Goal: Information Seeking & Learning: Learn about a topic

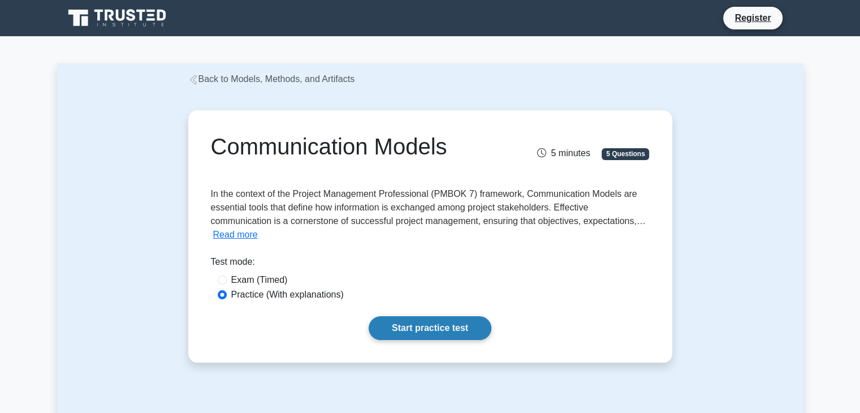
click at [435, 331] on link "Start practice test" at bounding box center [430, 328] width 123 height 24
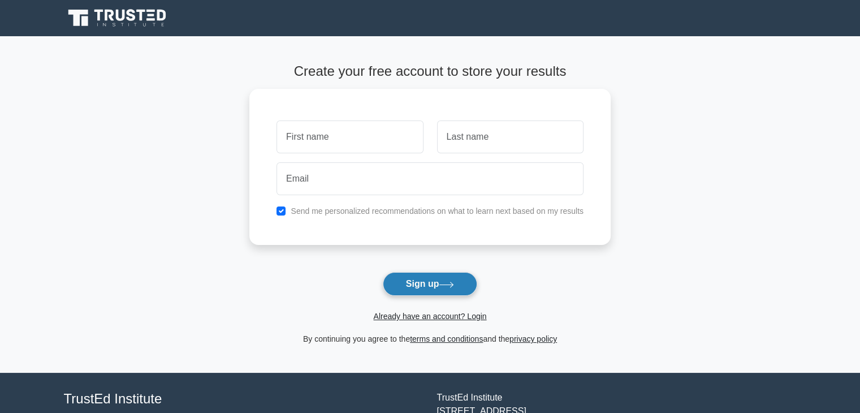
click at [426, 292] on button "Sign up" at bounding box center [430, 284] width 95 height 24
click at [425, 312] on link "Already have an account? Login" at bounding box center [429, 316] width 113 height 9
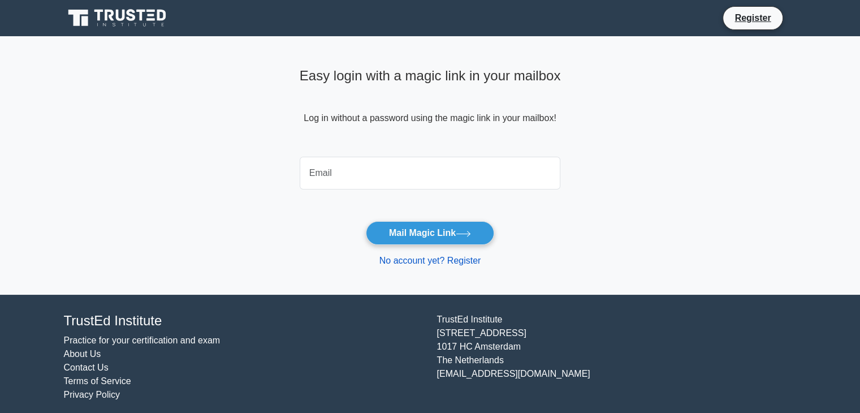
click at [425, 258] on link "No account yet? Register" at bounding box center [431, 261] width 102 height 10
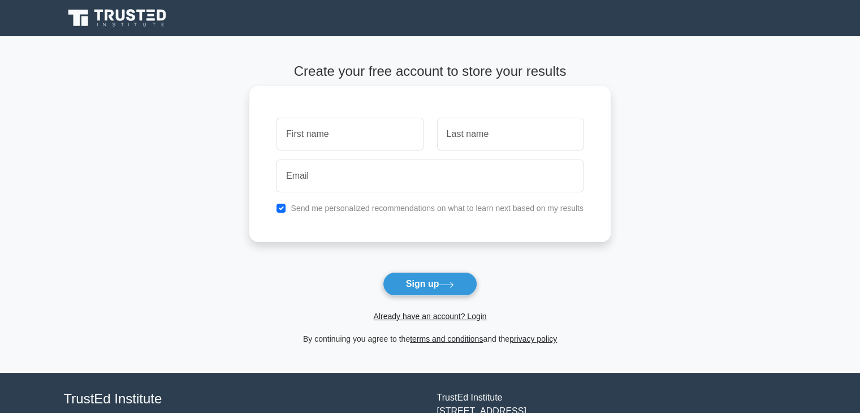
click at [361, 145] on input "text" at bounding box center [350, 134] width 147 height 33
type input "tamanna"
click at [460, 130] on input "text" at bounding box center [510, 134] width 147 height 33
type input "dua"
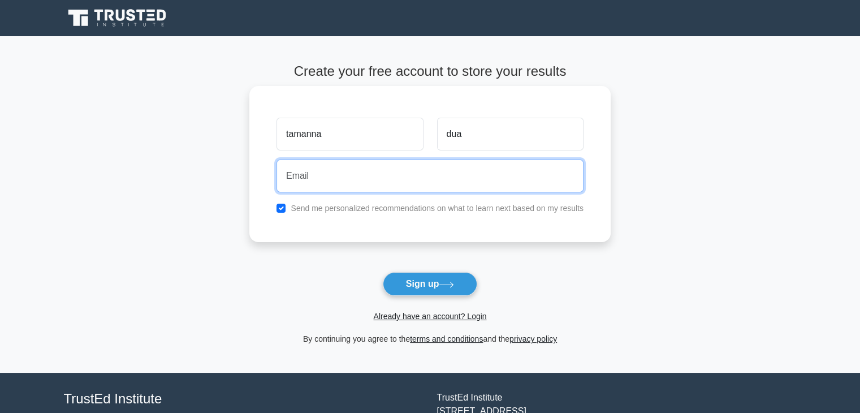
click at [442, 163] on input "email" at bounding box center [430, 176] width 307 height 33
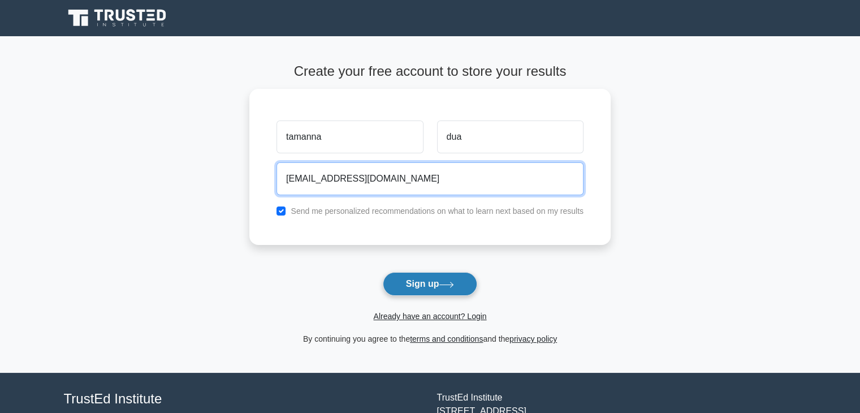
type input "tamannadua095@gmail.com"
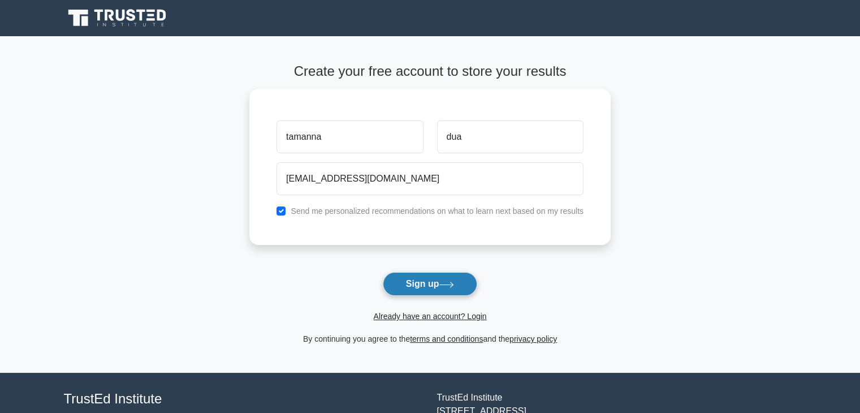
click at [434, 283] on button "Sign up" at bounding box center [430, 284] width 95 height 24
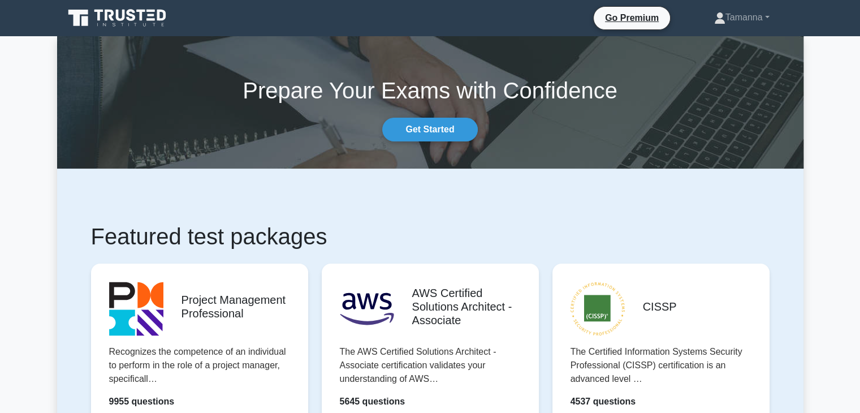
scroll to position [251, 0]
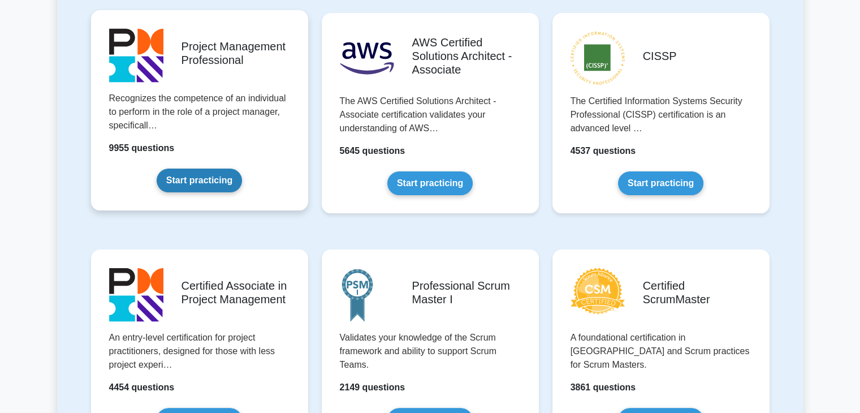
click at [230, 183] on link "Start practicing" at bounding box center [199, 181] width 85 height 24
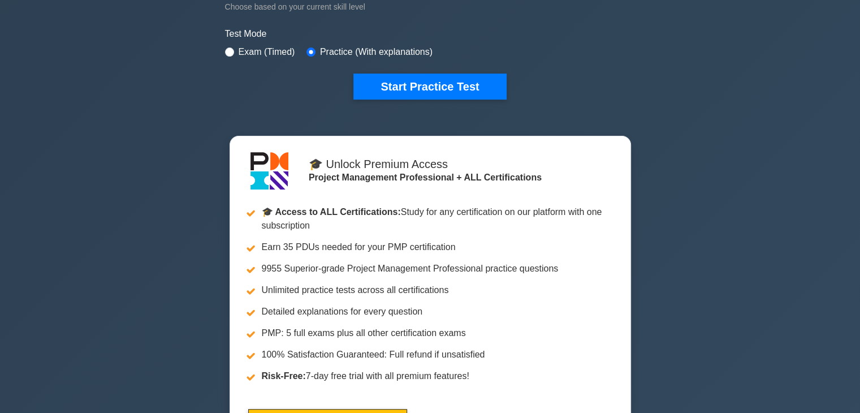
scroll to position [320, 0]
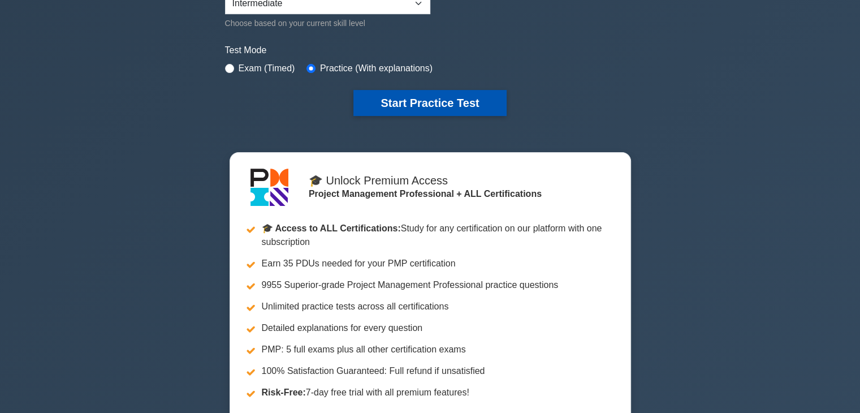
click at [463, 98] on button "Start Practice Test" at bounding box center [430, 103] width 153 height 26
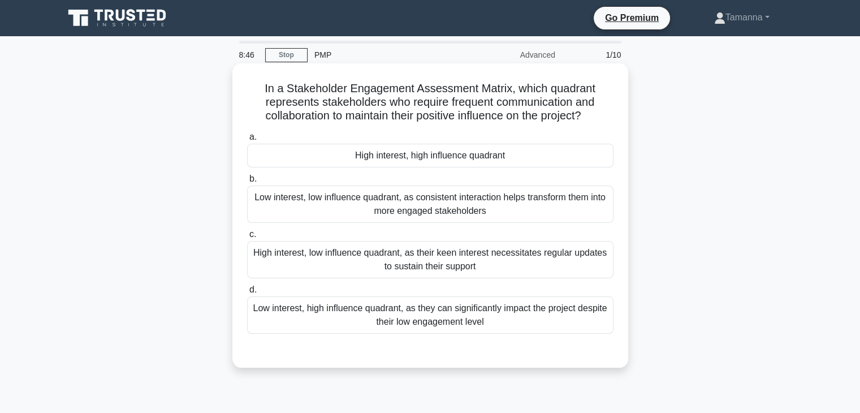
click at [366, 163] on div "High interest, high influence quadrant" at bounding box center [430, 156] width 367 height 24
click at [247, 141] on input "a. High interest, high influence quadrant" at bounding box center [247, 136] width 0 height 7
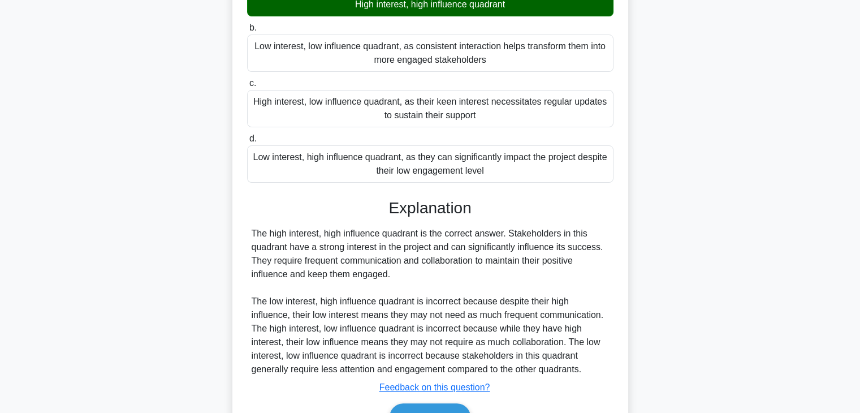
scroll to position [162, 0]
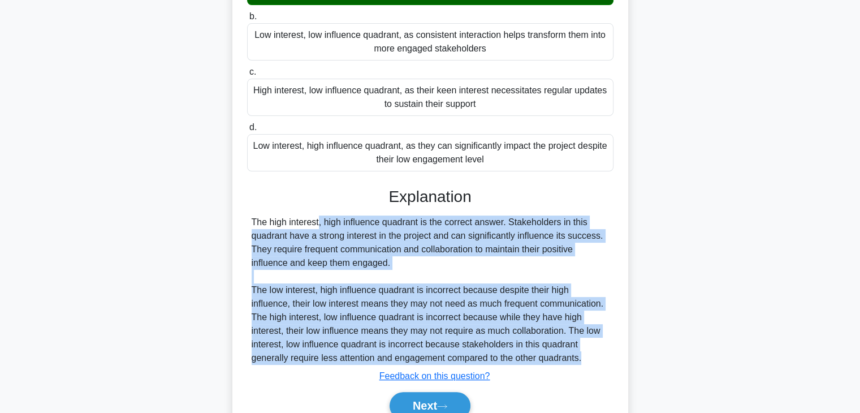
drag, startPoint x: 246, startPoint y: 222, endPoint x: 585, endPoint y: 364, distance: 367.4
click at [585, 364] on div "a. High interest, high influence quadrant b. Low interest, low influence quadra…" at bounding box center [430, 198] width 369 height 467
copy div "The high interest, high influence quadrant is the correct answer. Stakeholders …"
click at [417, 398] on button "Next" at bounding box center [430, 405] width 81 height 27
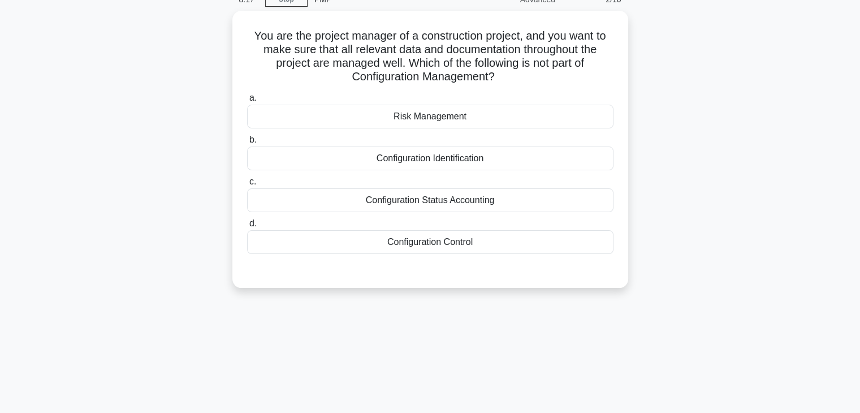
scroll to position [0, 0]
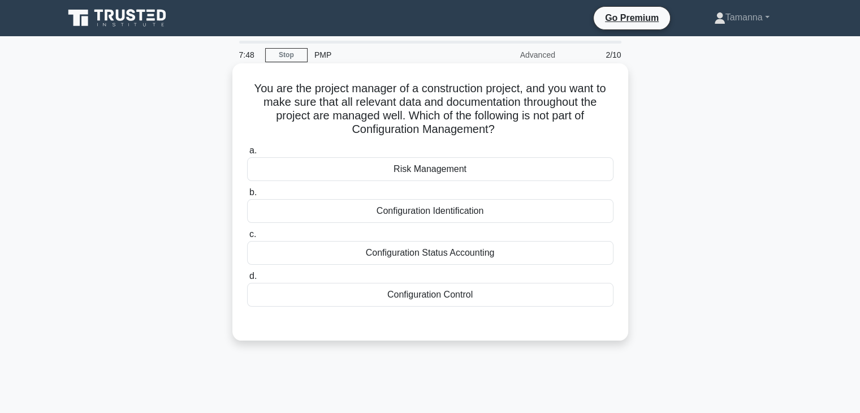
click at [478, 202] on div "Configuration Identification" at bounding box center [430, 211] width 367 height 24
click at [247, 196] on input "b. Configuration Identification" at bounding box center [247, 192] width 0 height 7
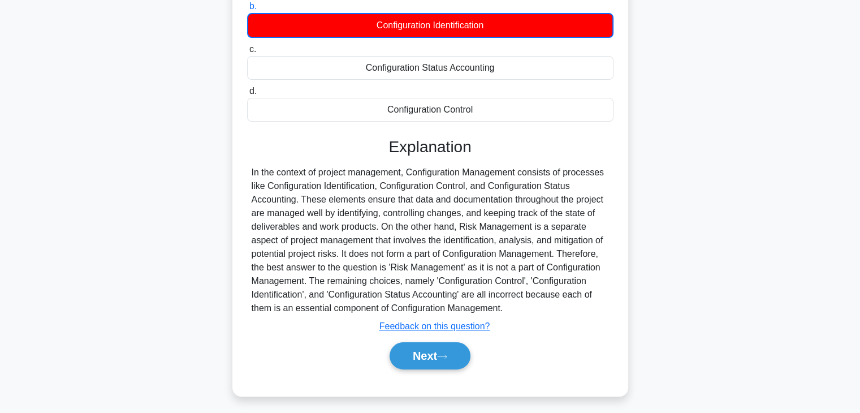
scroll to position [199, 0]
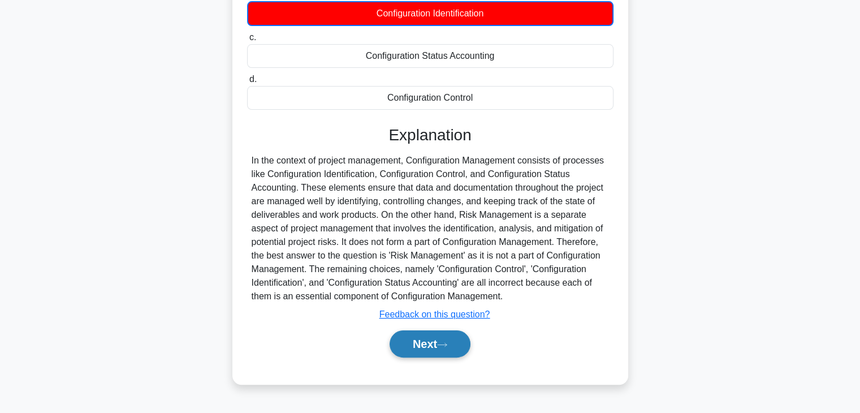
click at [438, 337] on button "Next" at bounding box center [430, 343] width 81 height 27
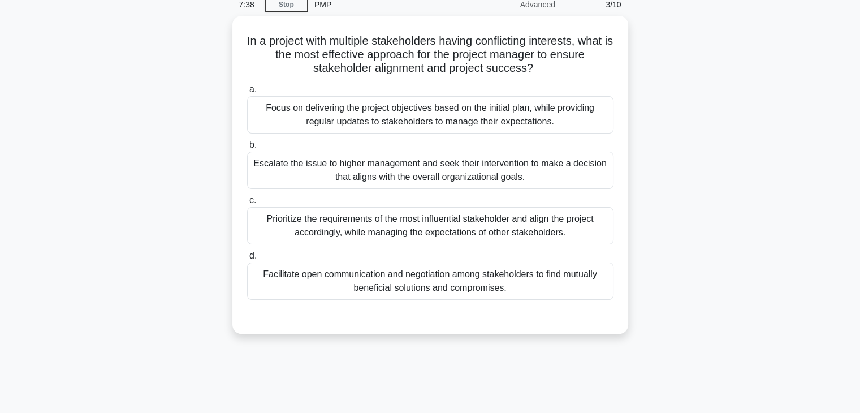
scroll to position [42, 0]
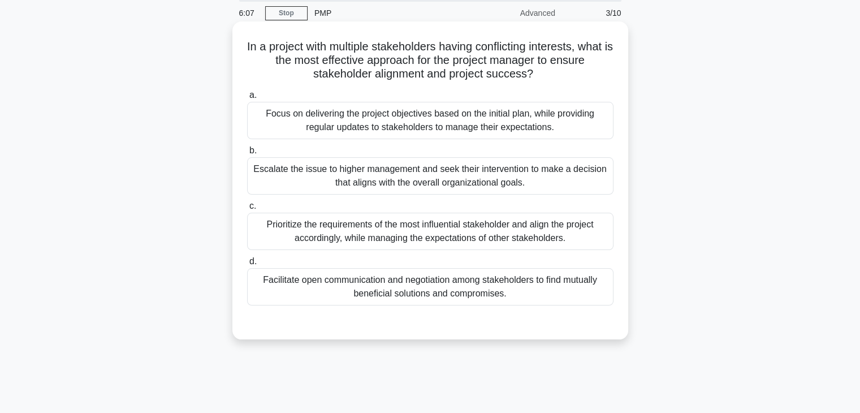
click at [272, 123] on div "Focus on delivering the project objectives based on the initial plan, while pro…" at bounding box center [430, 120] width 367 height 37
click at [247, 99] on input "a. Focus on delivering the project objectives based on the initial plan, while …" at bounding box center [247, 95] width 0 height 7
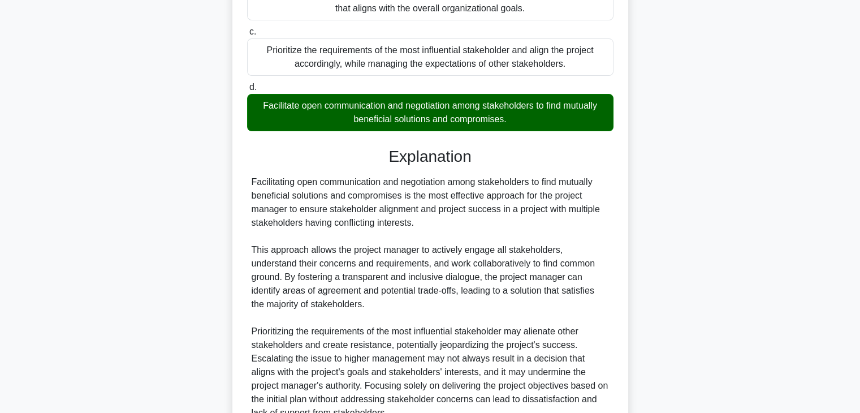
scroll to position [277, 0]
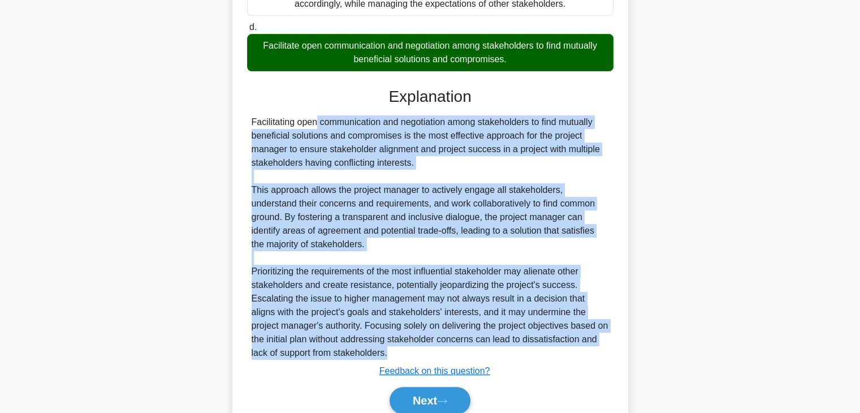
drag, startPoint x: 249, startPoint y: 120, endPoint x: 410, endPoint y: 356, distance: 285.7
click at [410, 356] on div "Facilitating open communication and negotiation among stakeholders to find mutu…" at bounding box center [430, 237] width 367 height 244
copy div "Facilitating open communication and negotiation among stakeholders to find mutu…"
click at [445, 400] on icon at bounding box center [442, 401] width 10 height 6
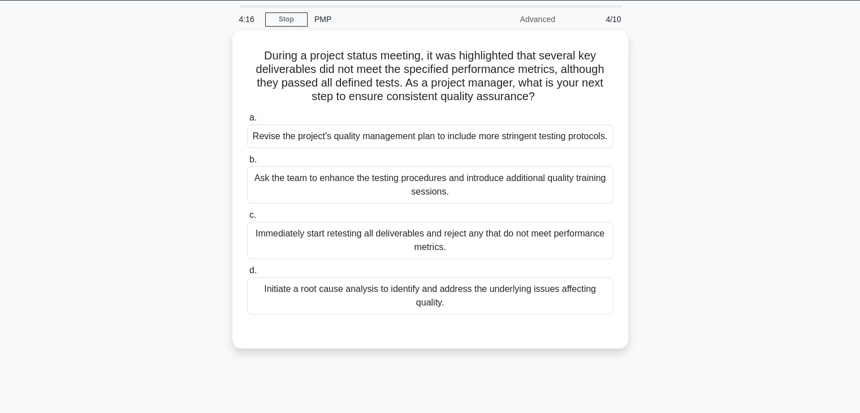
scroll to position [34, 0]
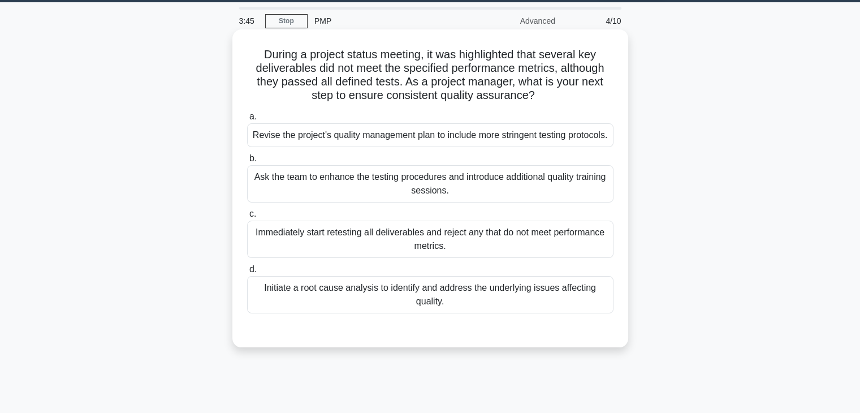
click at [395, 147] on div "Revise the project's quality management plan to include more stringent testing …" at bounding box center [430, 135] width 367 height 24
click at [247, 120] on input "a. Revise the project's quality management plan to include more stringent testi…" at bounding box center [247, 116] width 0 height 7
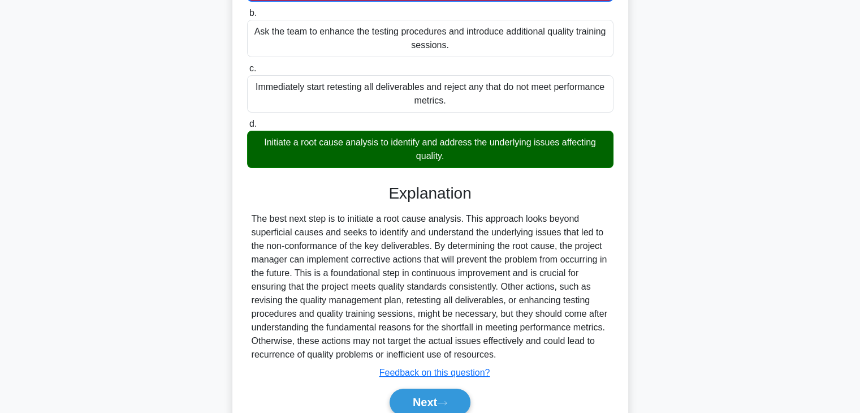
scroll to position [188, 0]
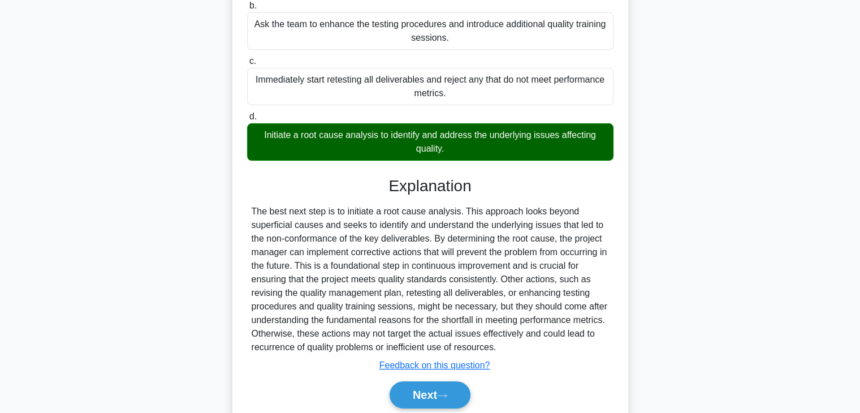
drag, startPoint x: 252, startPoint y: 225, endPoint x: 520, endPoint y: 360, distance: 300.3
click at [520, 354] on div "The best next step is to initiate a root cause analysis. This approach looks be…" at bounding box center [431, 279] width 358 height 149
copy div "The best next step is to initiate a root cause analysis. This approach looks be…"
click at [445, 399] on button "Next" at bounding box center [430, 394] width 81 height 27
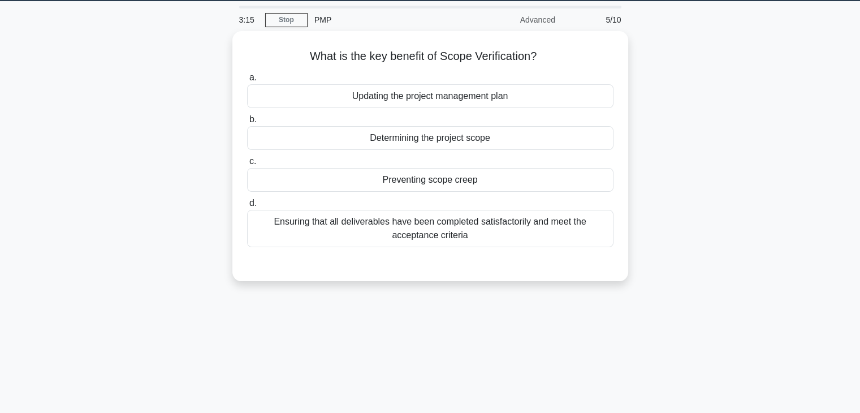
scroll to position [0, 0]
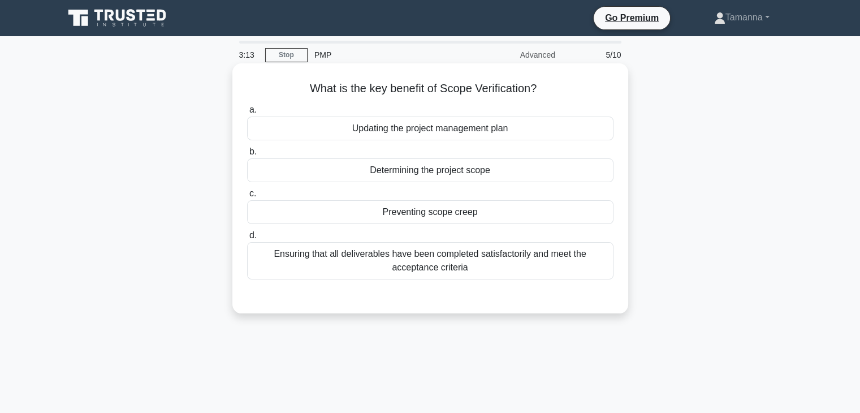
click at [419, 202] on div "Preventing scope creep" at bounding box center [430, 212] width 367 height 24
click at [247, 197] on input "c. Preventing scope creep" at bounding box center [247, 193] width 0 height 7
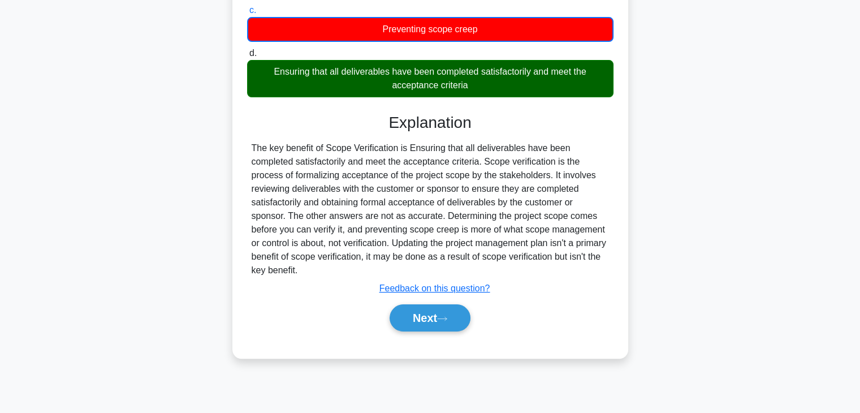
scroll to position [195, 0]
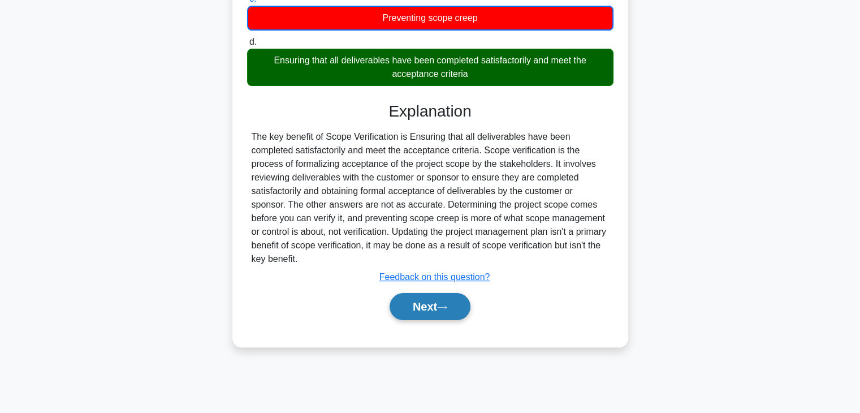
click at [436, 315] on button "Next" at bounding box center [430, 306] width 81 height 27
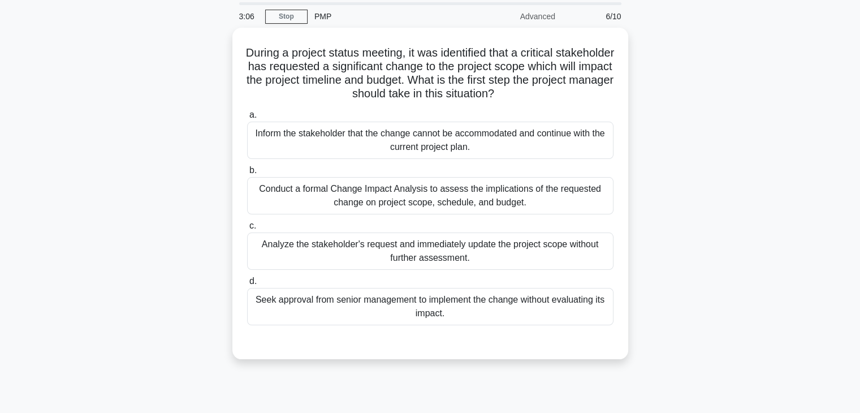
scroll to position [36, 0]
click at [482, 144] on div "Inform the stakeholder that the change cannot be accommodated and continue with…" at bounding box center [430, 139] width 367 height 37
click at [247, 118] on input "a. Inform the stakeholder that the change cannot be accommodated and continue w…" at bounding box center [247, 114] width 0 height 7
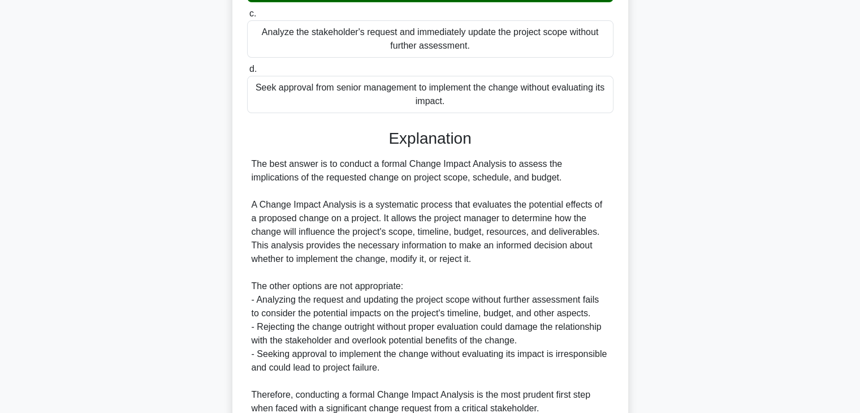
scroll to position [311, 0]
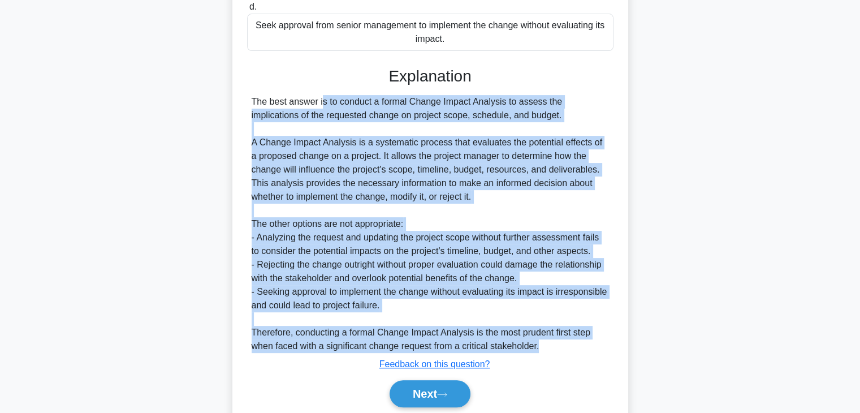
drag, startPoint x: 253, startPoint y: 102, endPoint x: 540, endPoint y: 344, distance: 375.3
click at [540, 344] on div "The best answer is to conduct a formal Change Impact Analysis to assess the imp…" at bounding box center [431, 224] width 358 height 258
copy div "The best answer is to conduct a formal Change Impact Analysis to assess the imp…"
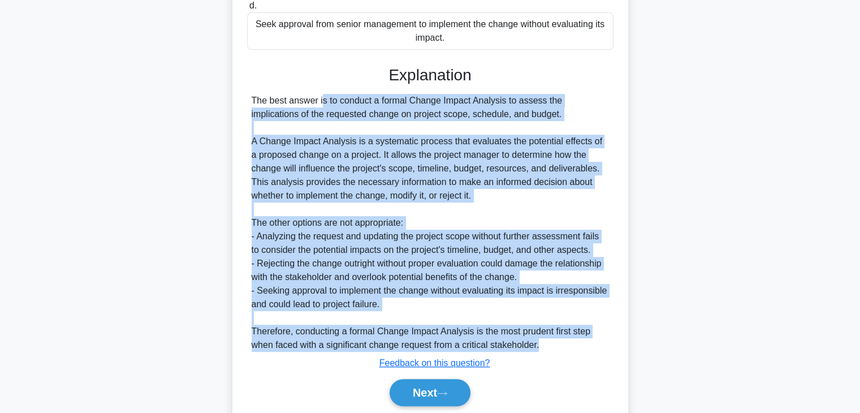
scroll to position [312, 0]
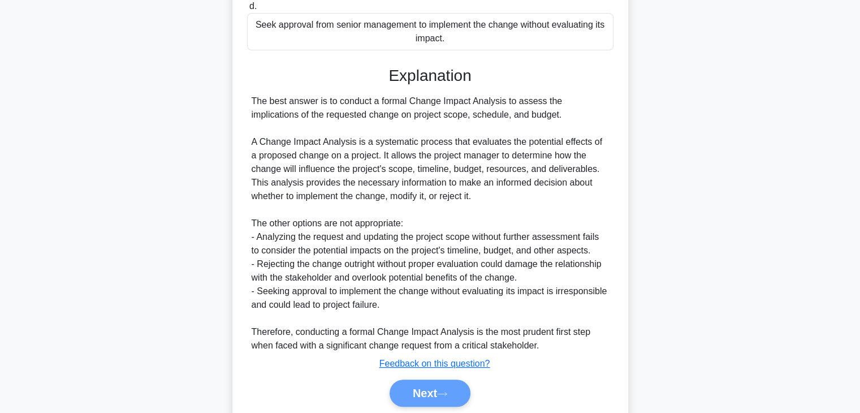
click at [439, 400] on div "Next" at bounding box center [430, 393] width 371 height 27
click at [434, 393] on div "Next" at bounding box center [430, 393] width 371 height 27
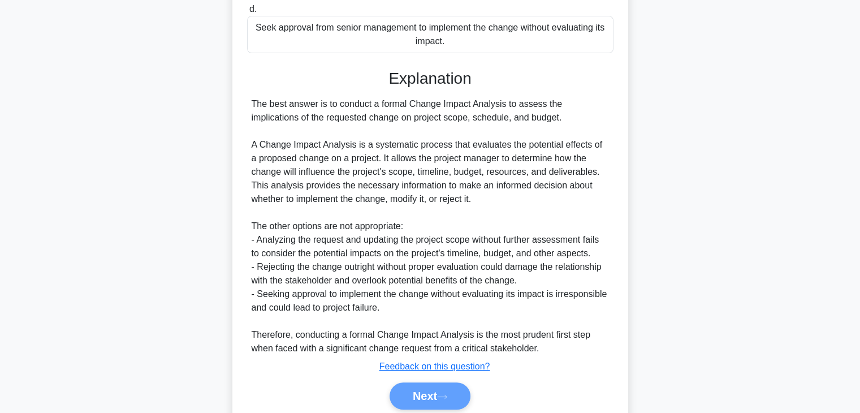
scroll to position [353, 0]
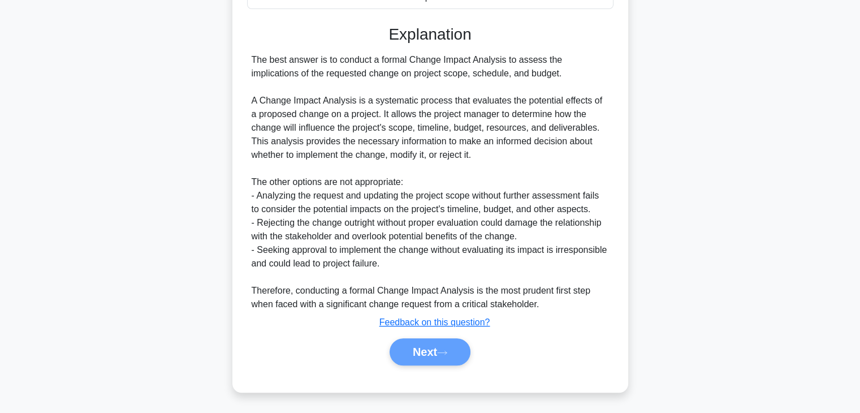
click at [443, 347] on div "Next" at bounding box center [430, 351] width 371 height 27
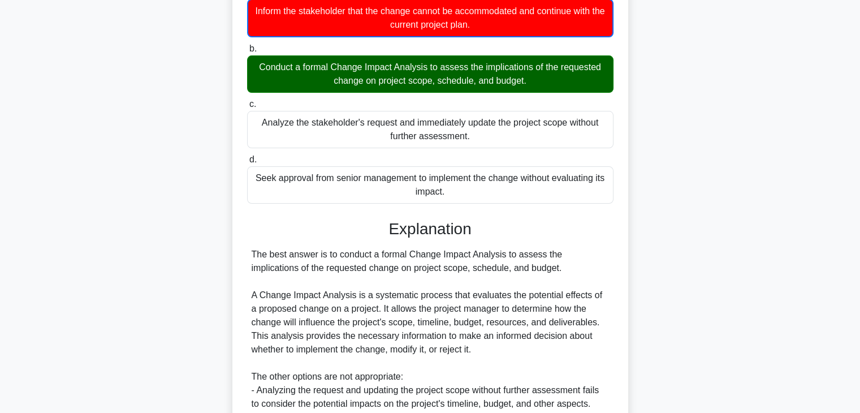
scroll to position [0, 0]
